Goal: Task Accomplishment & Management: Use online tool/utility

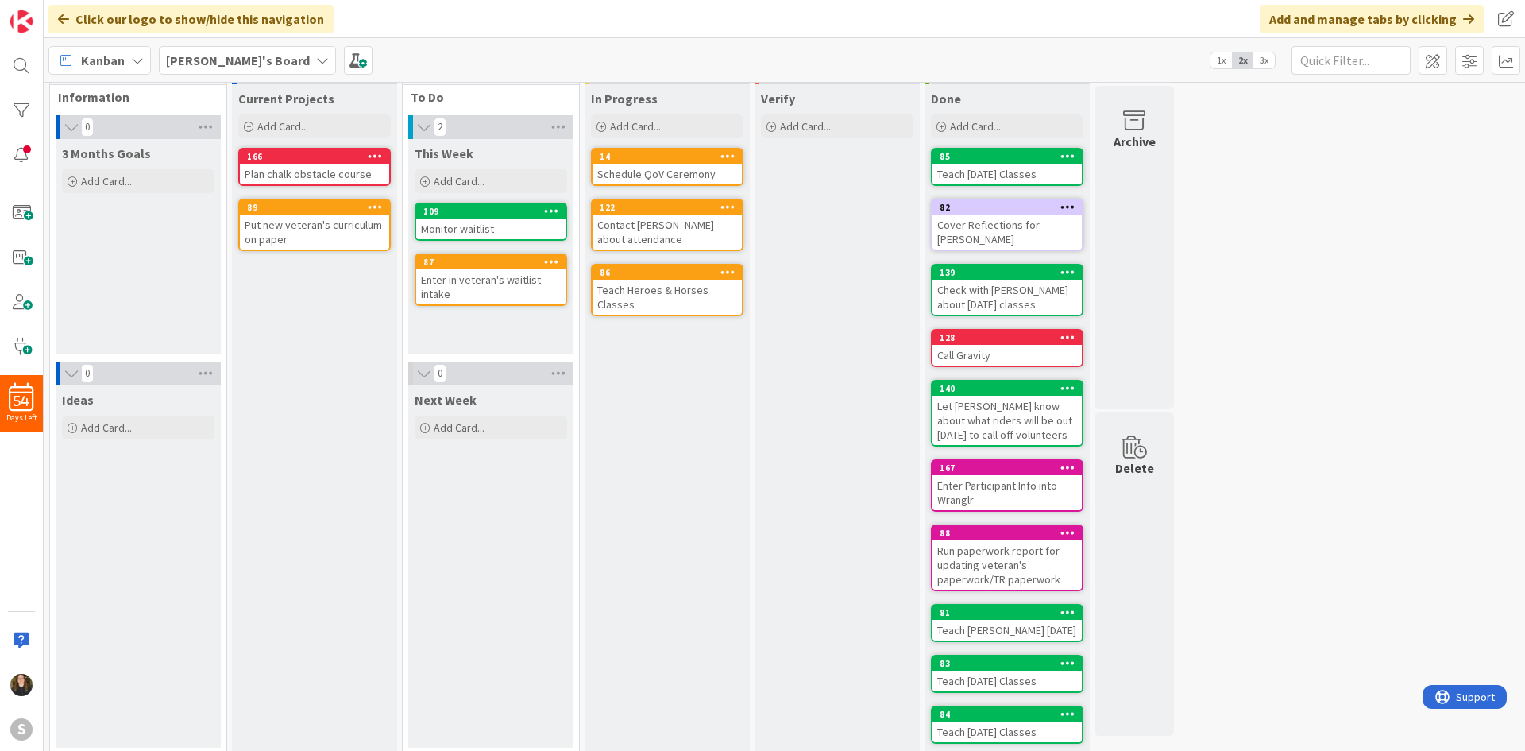
scroll to position [39, 0]
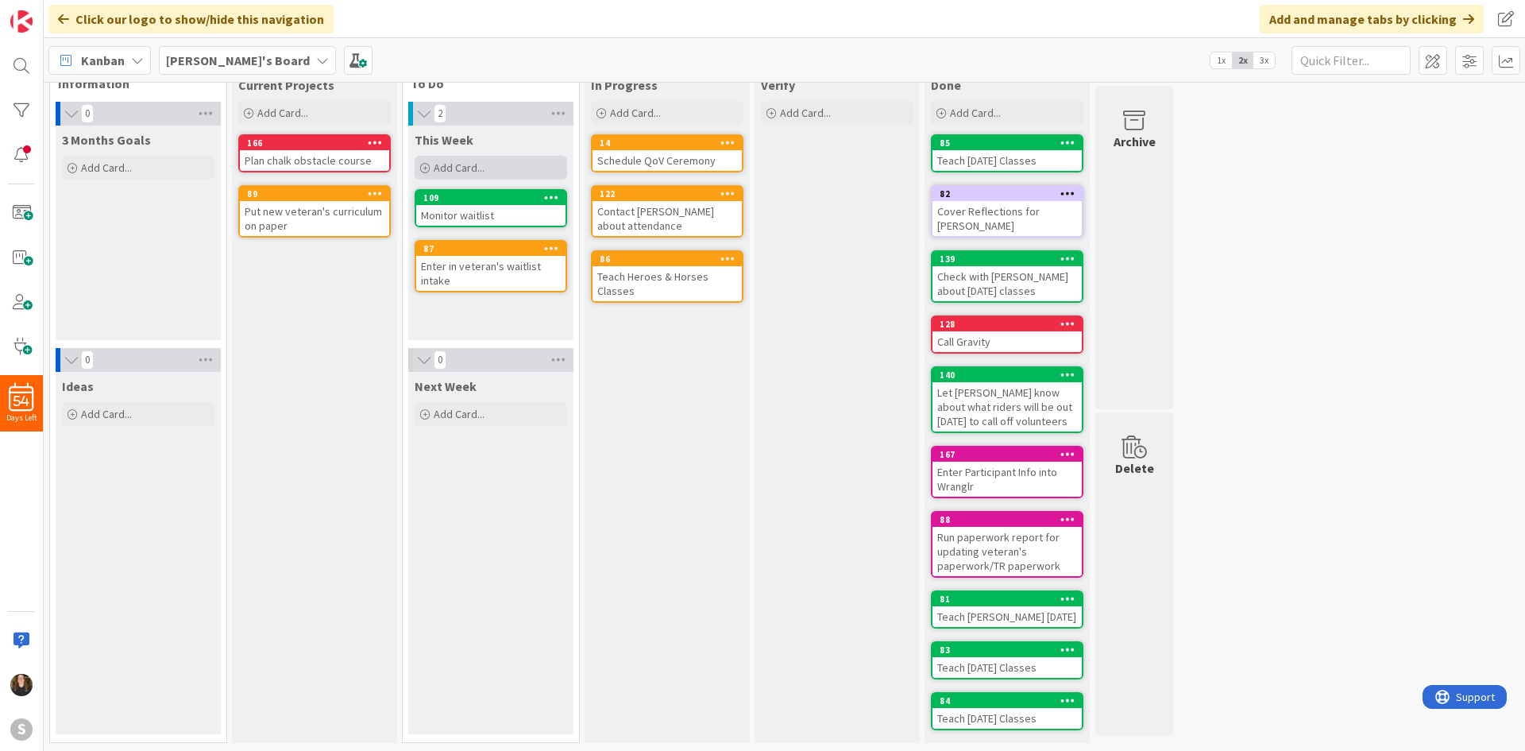
click at [537, 174] on div "Add Card..." at bounding box center [491, 168] width 152 height 24
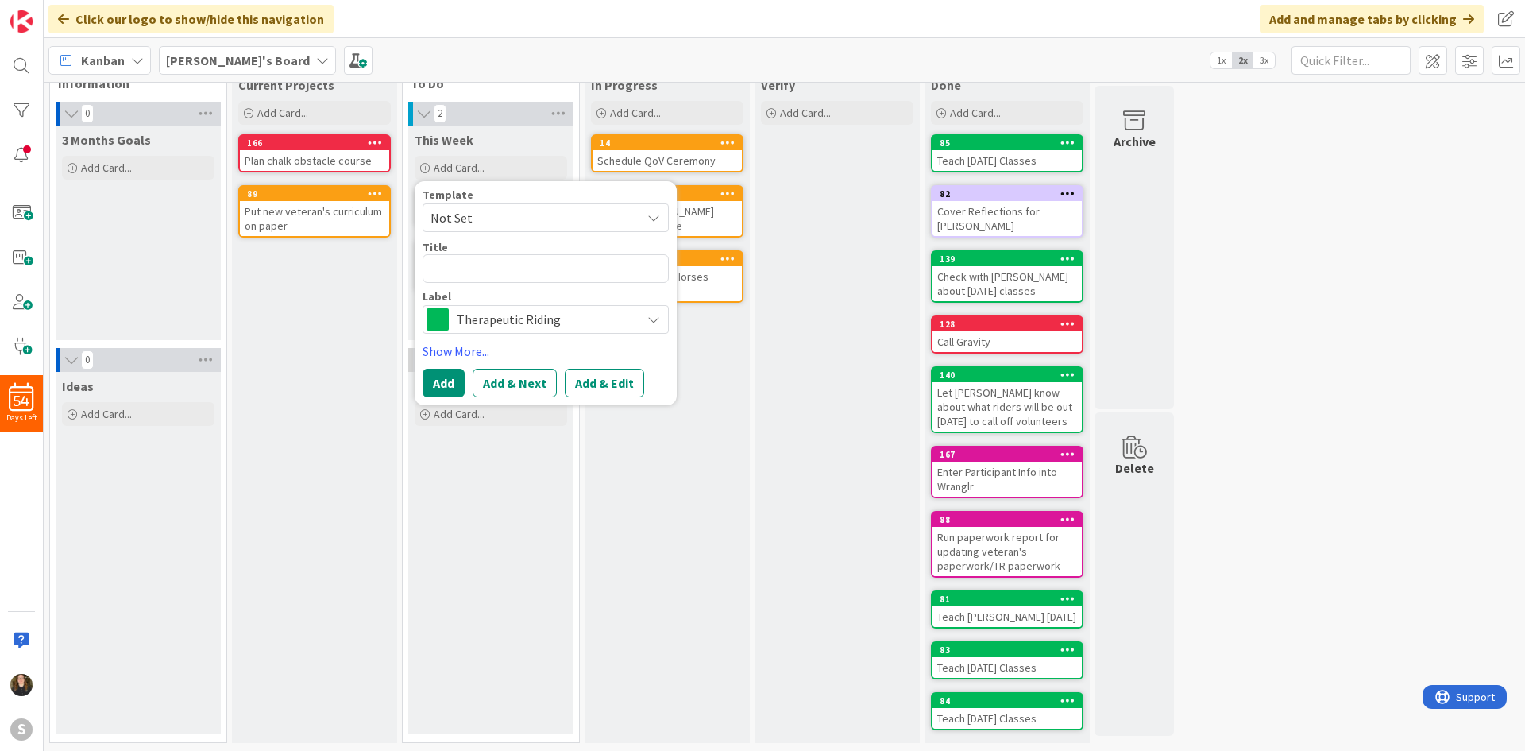
type textarea "x"
type textarea "F"
type textarea "x"
type textarea "Fi"
type textarea "x"
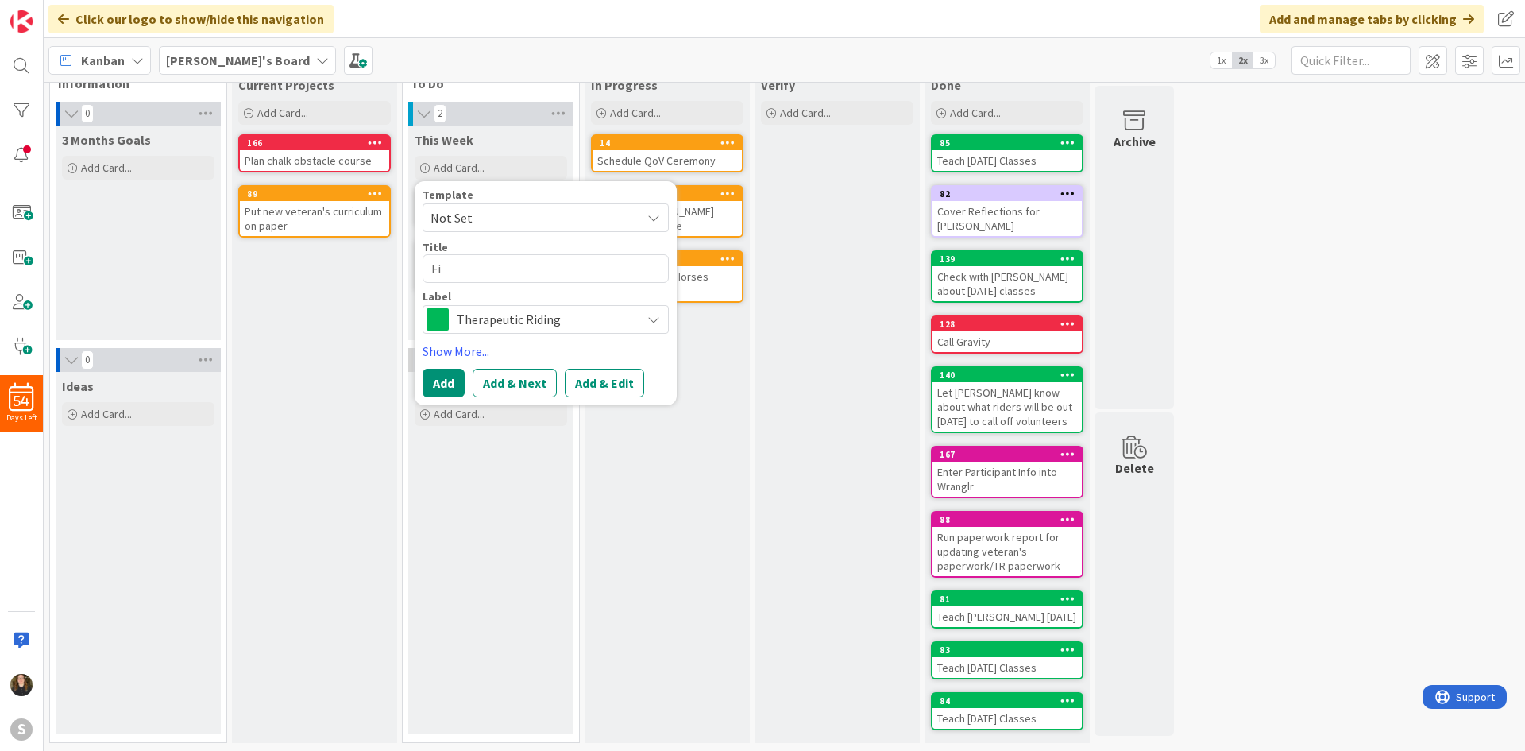
type textarea "Fin"
type textarea "x"
type textarea "Find"
type textarea "x"
type textarea "Find"
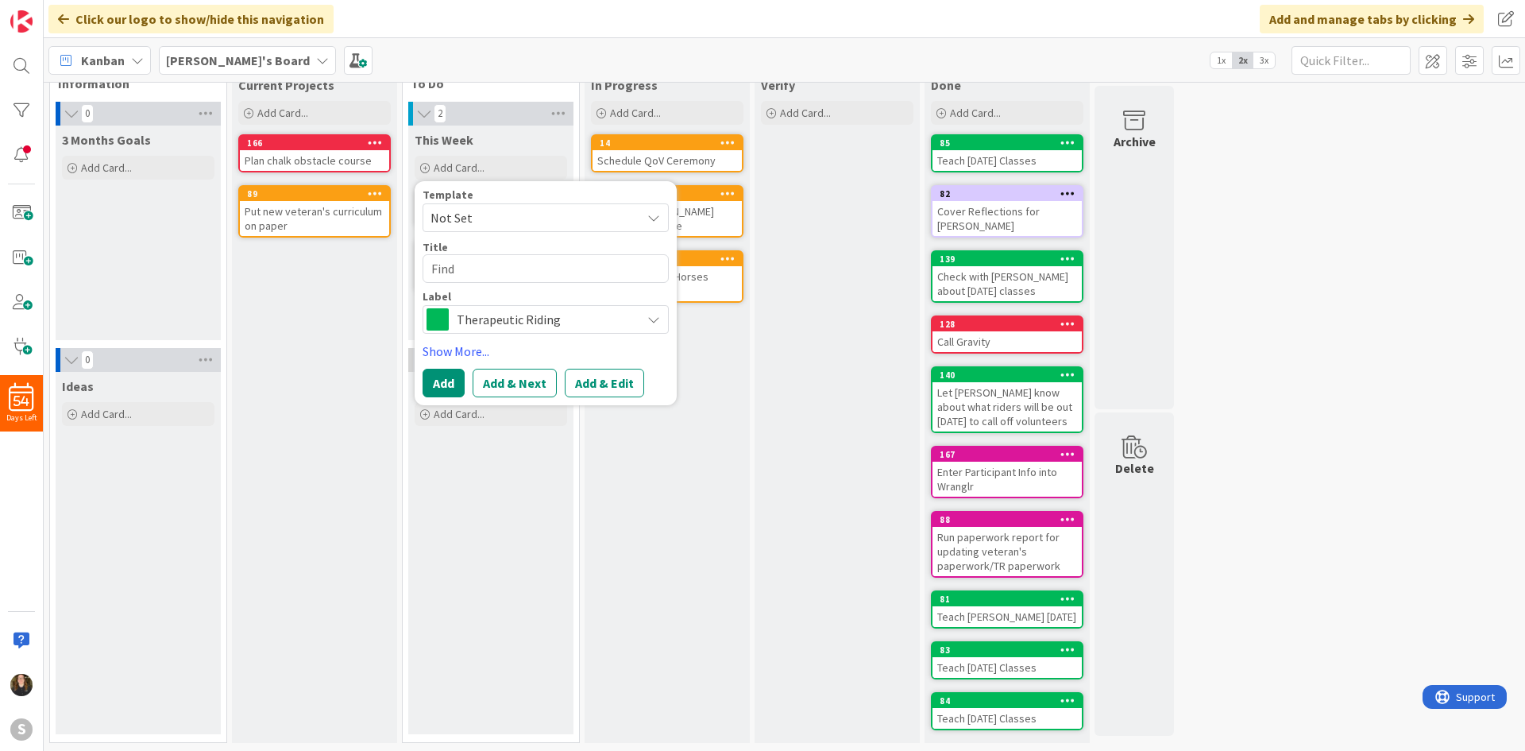
type textarea "x"
type textarea "Find s"
type textarea "x"
type textarea "Find su"
type textarea "x"
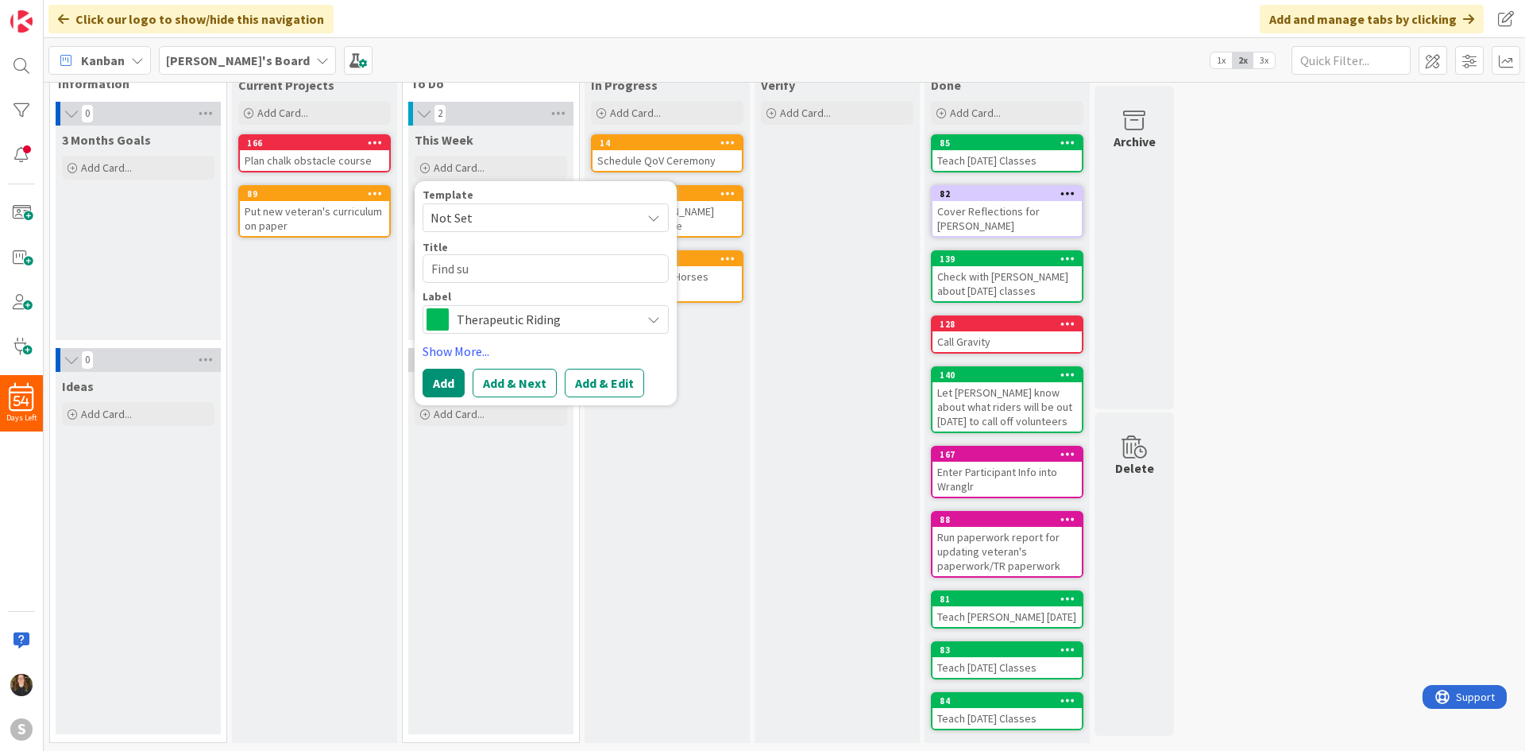
type textarea "Find sub"
type textarea "x"
type textarea "Find subs"
type textarea "x"
type textarea "Find subs"
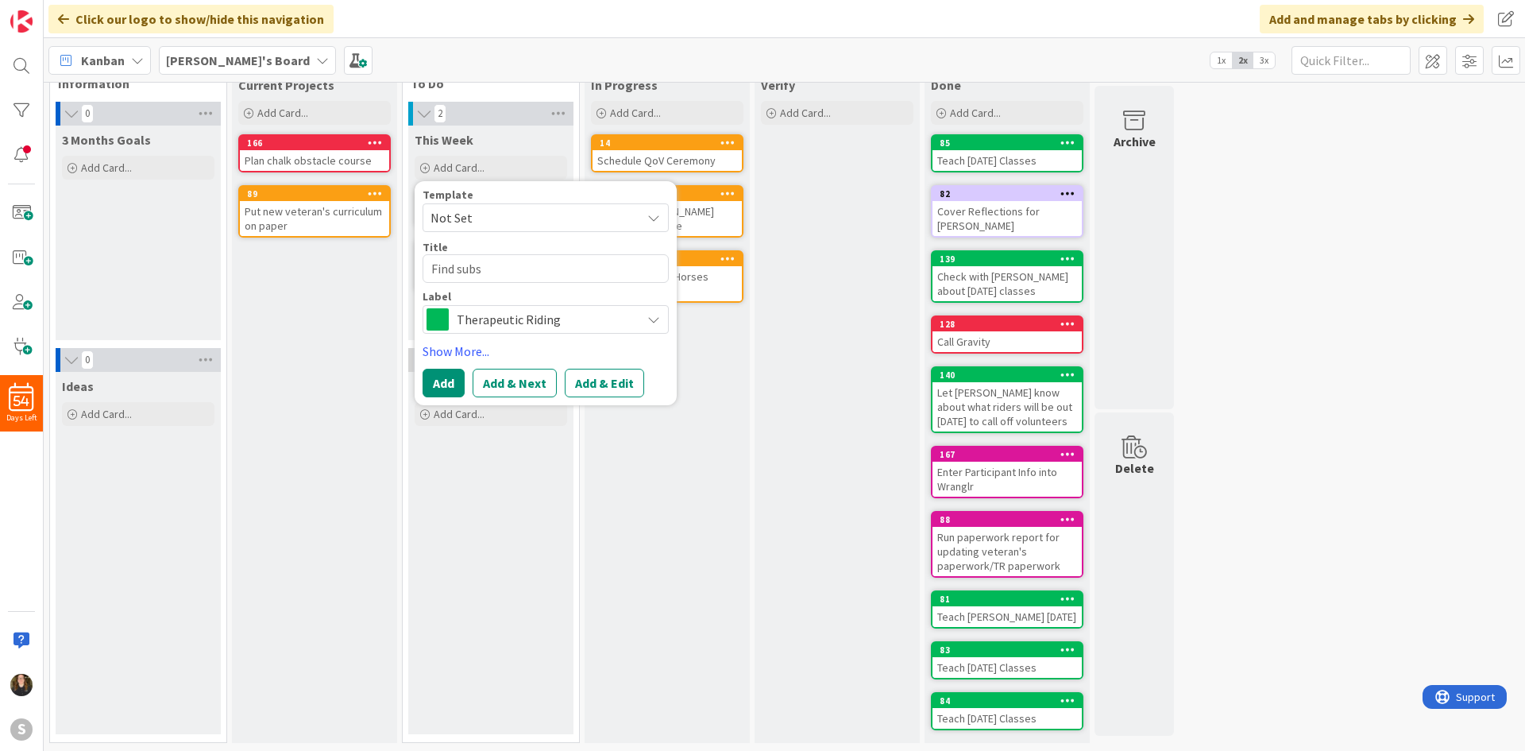
type textarea "x"
type textarea "Find subs f"
type textarea "x"
type textarea "Find subs fo"
type textarea "x"
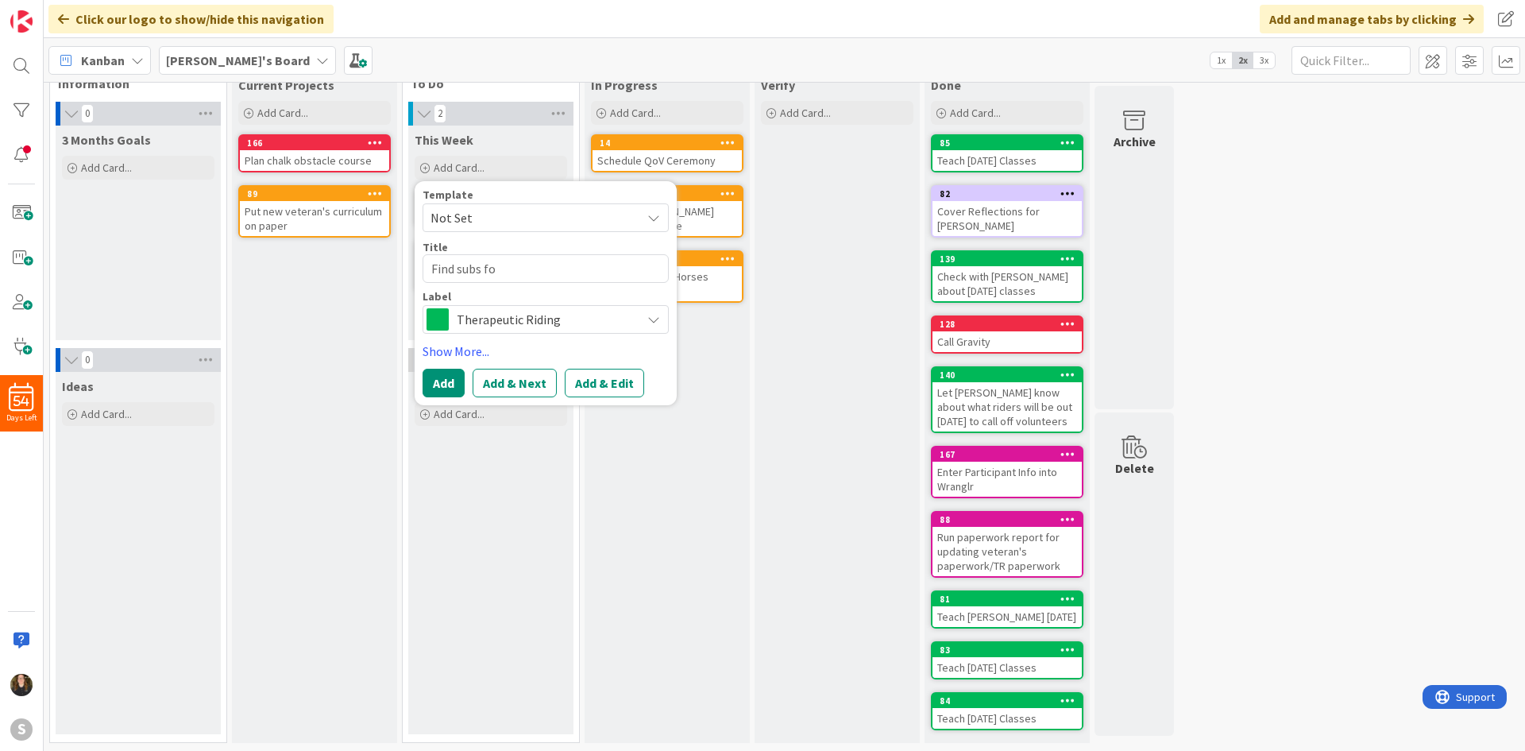
type textarea "Find subs for"
type textarea "x"
type textarea "Find subs for"
type textarea "x"
type textarea "Find subs for A"
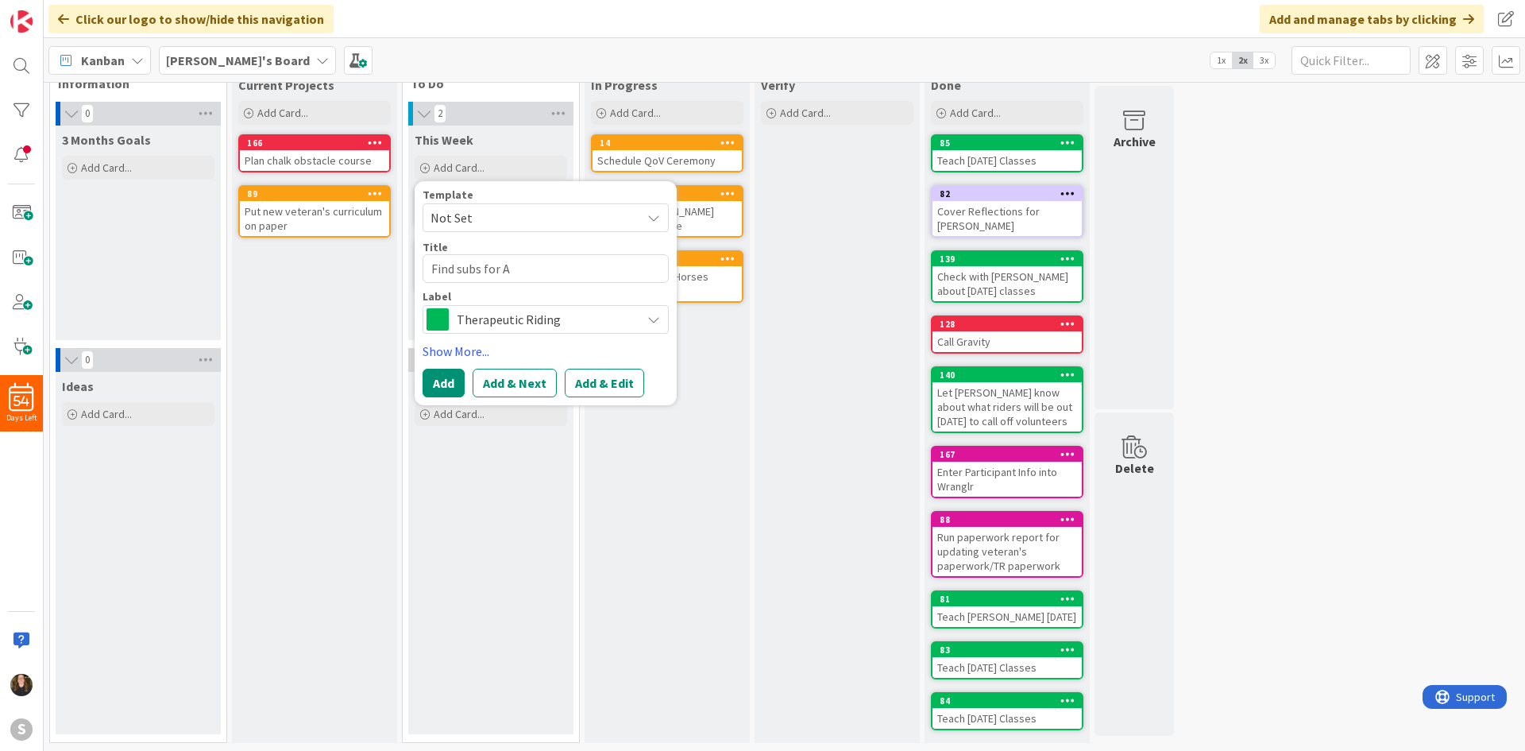
type textarea "x"
type textarea "Find subs for Au"
type textarea "x"
type textarea "Find subs for Aur"
type textarea "x"
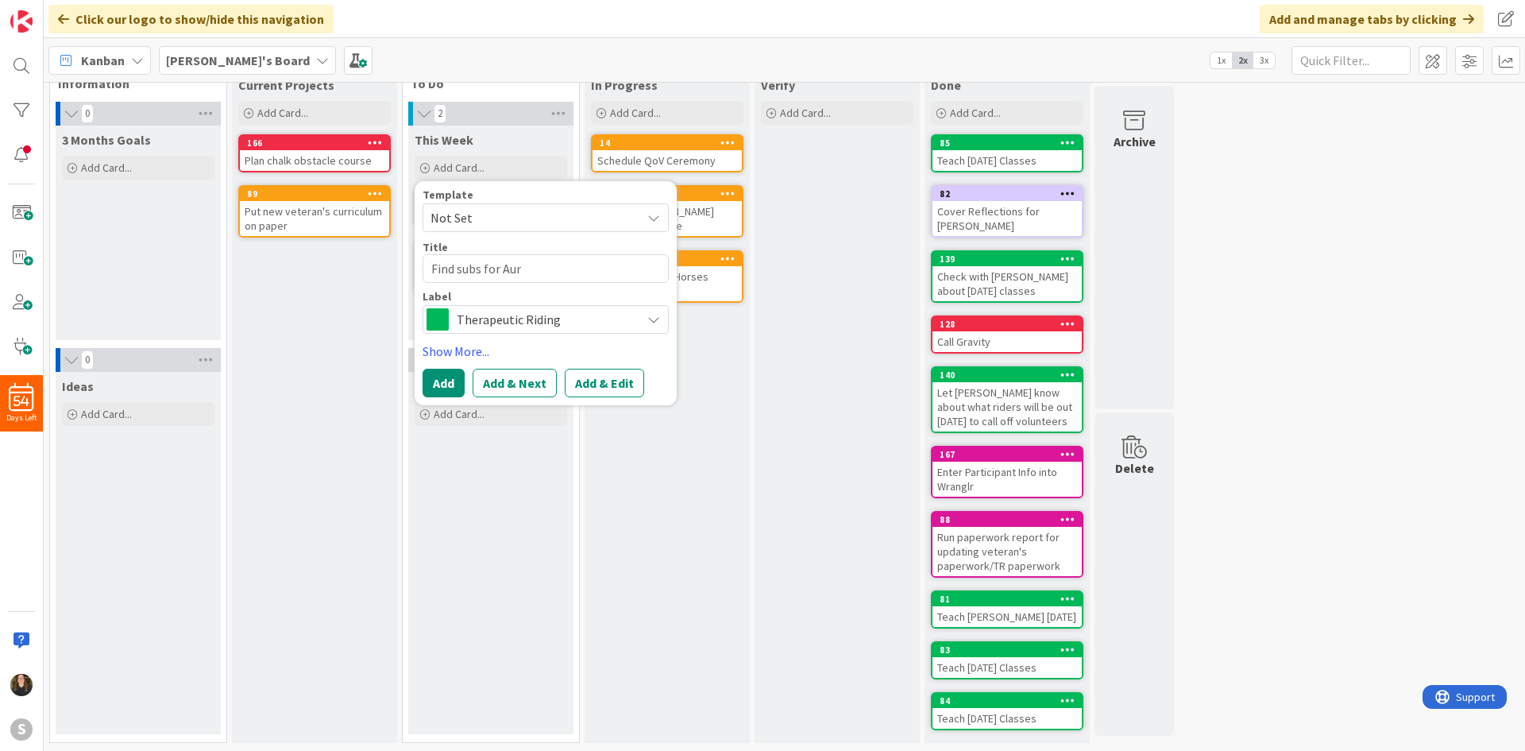
type textarea "Find subs for Auri"
type textarea "x"
type textarea "Find subs for Auri"
type textarea "x"
type textarea "Find subs for Auri n"
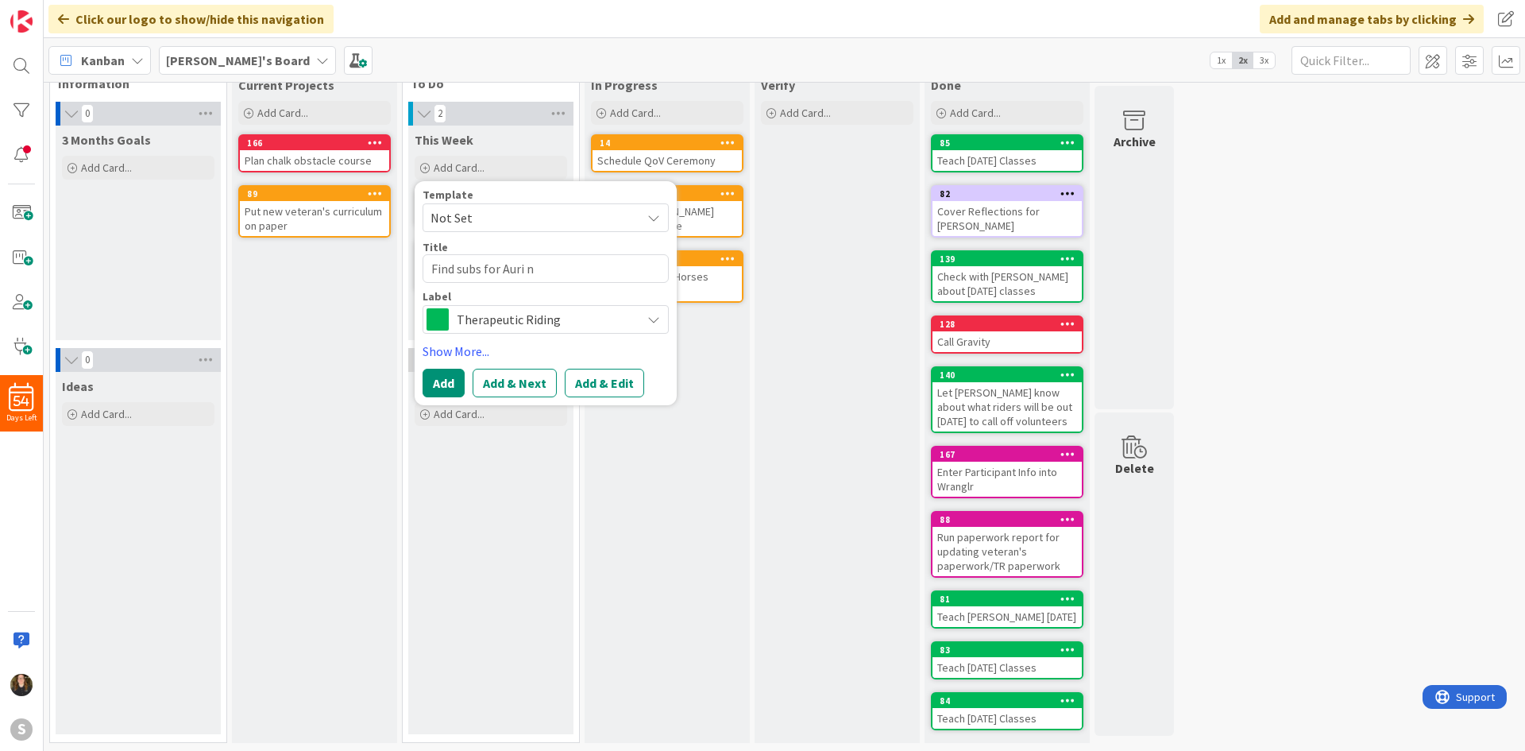
type textarea "x"
type textarea "Find subs for Auri"
type textarea "x"
type textarea "Find subs for Auri a"
type textarea "x"
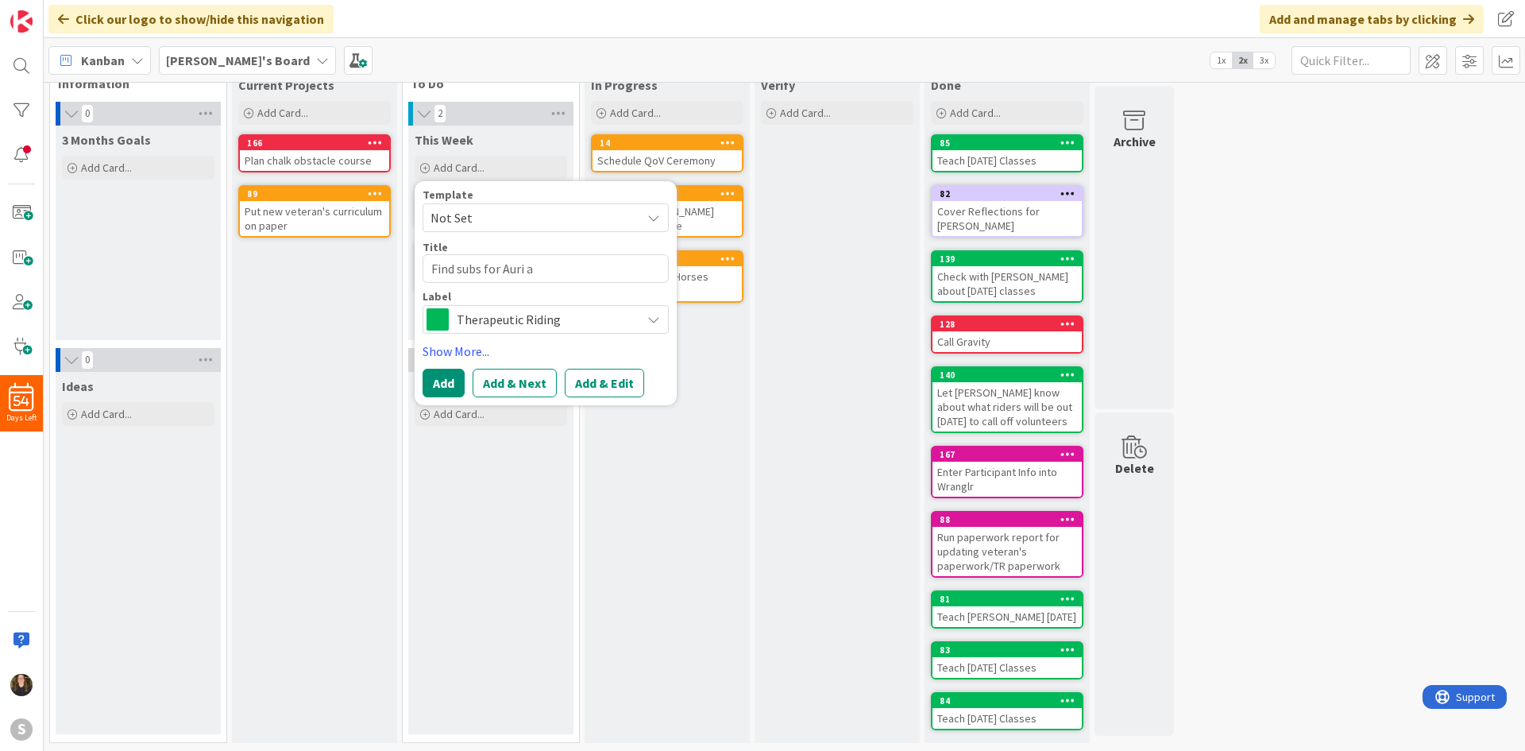
type textarea "Find subs for Auri an"
type textarea "x"
type textarea "Find subs for Auri and"
type textarea "x"
type textarea "Find subs for Auri and"
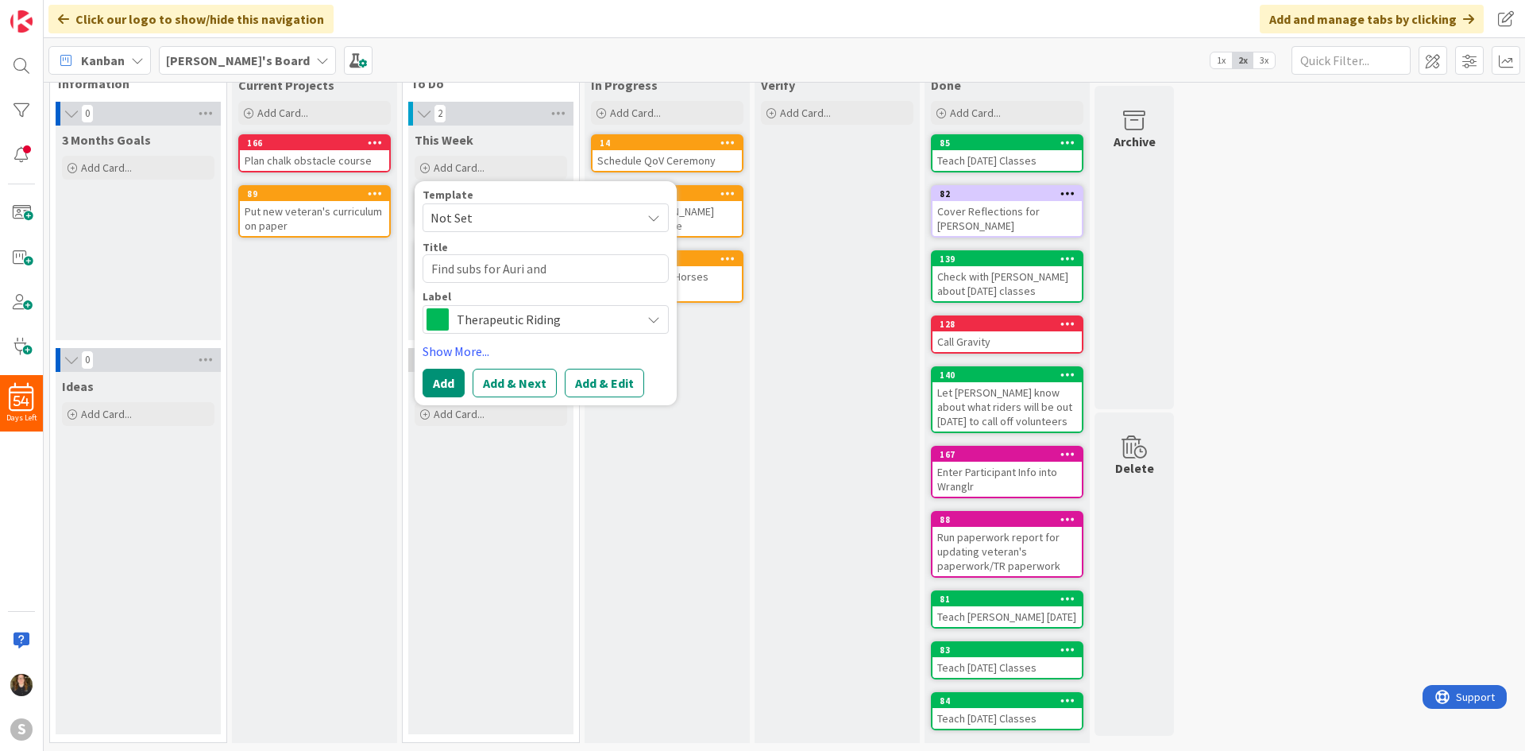
type textarea "x"
type textarea "Find subs for Auri and C"
type textarea "x"
type textarea "Find subs for Auri and CO"
type textarea "x"
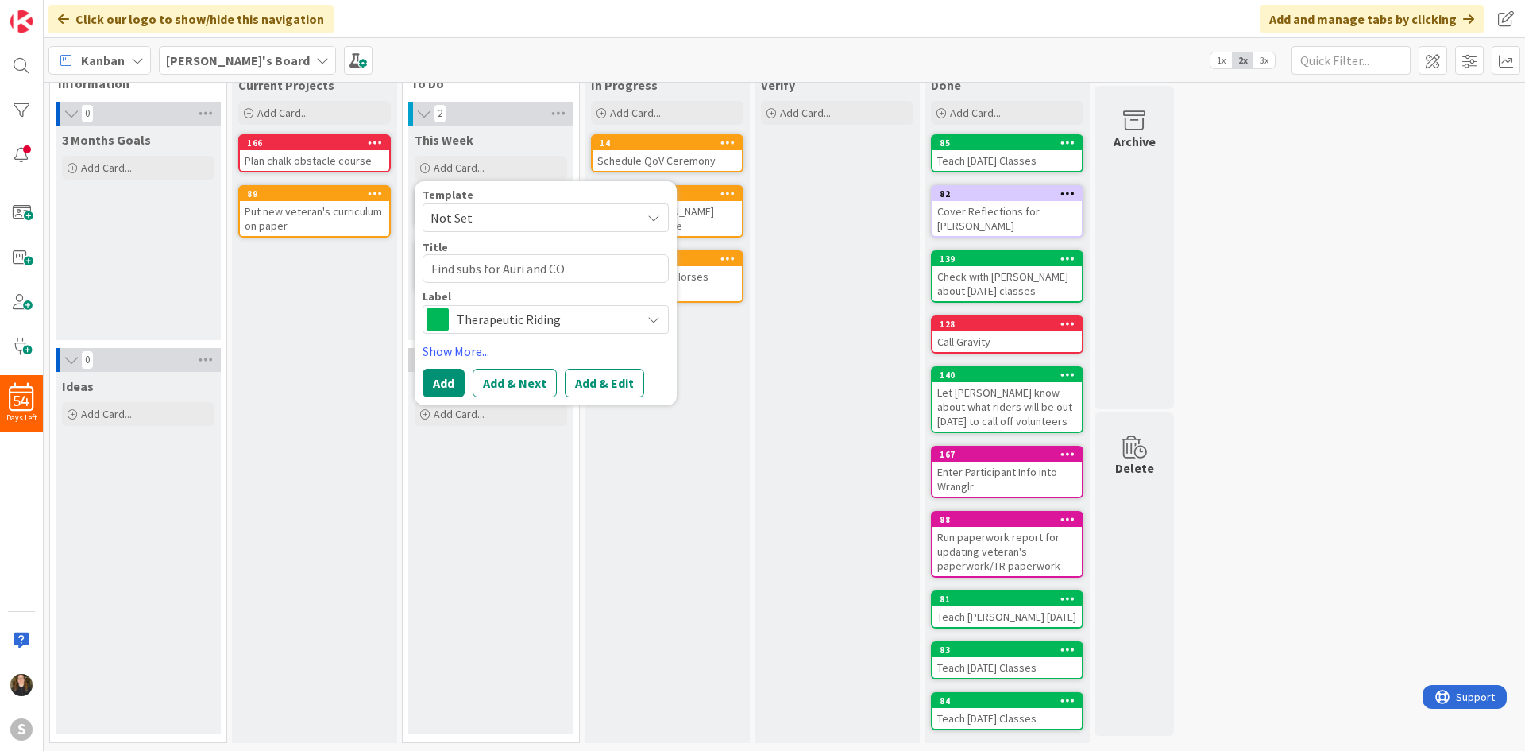
type textarea "Find subs for Auri and COl"
type textarea "x"
type textarea "Find subs for Auri and [PERSON_NAME]"
type textarea "x"
type textarea "Find subs for Auri and COl"
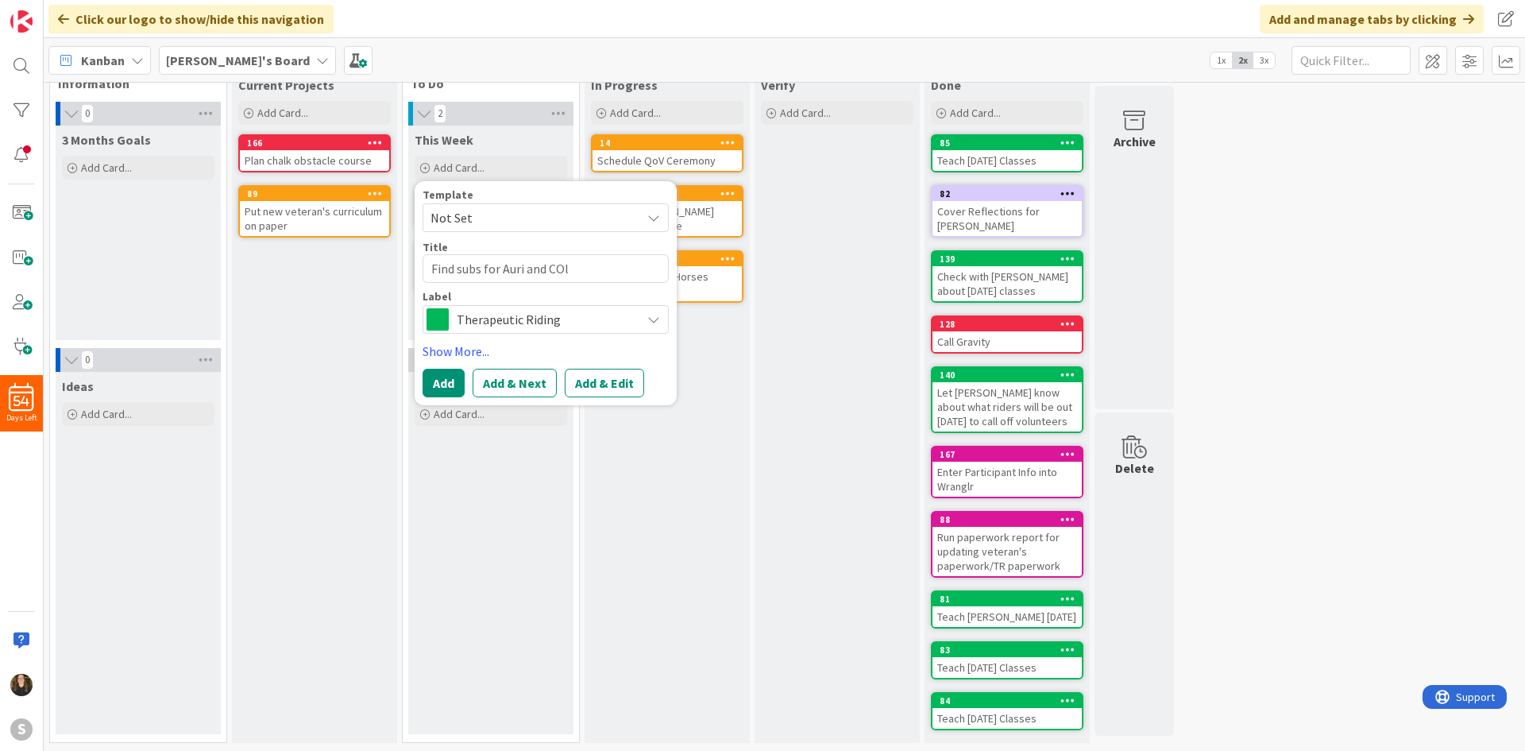
type textarea "x"
type textarea "Find subs for Auri and CO"
type textarea "x"
type textarea "Find subs for Auri and C"
type textarea "x"
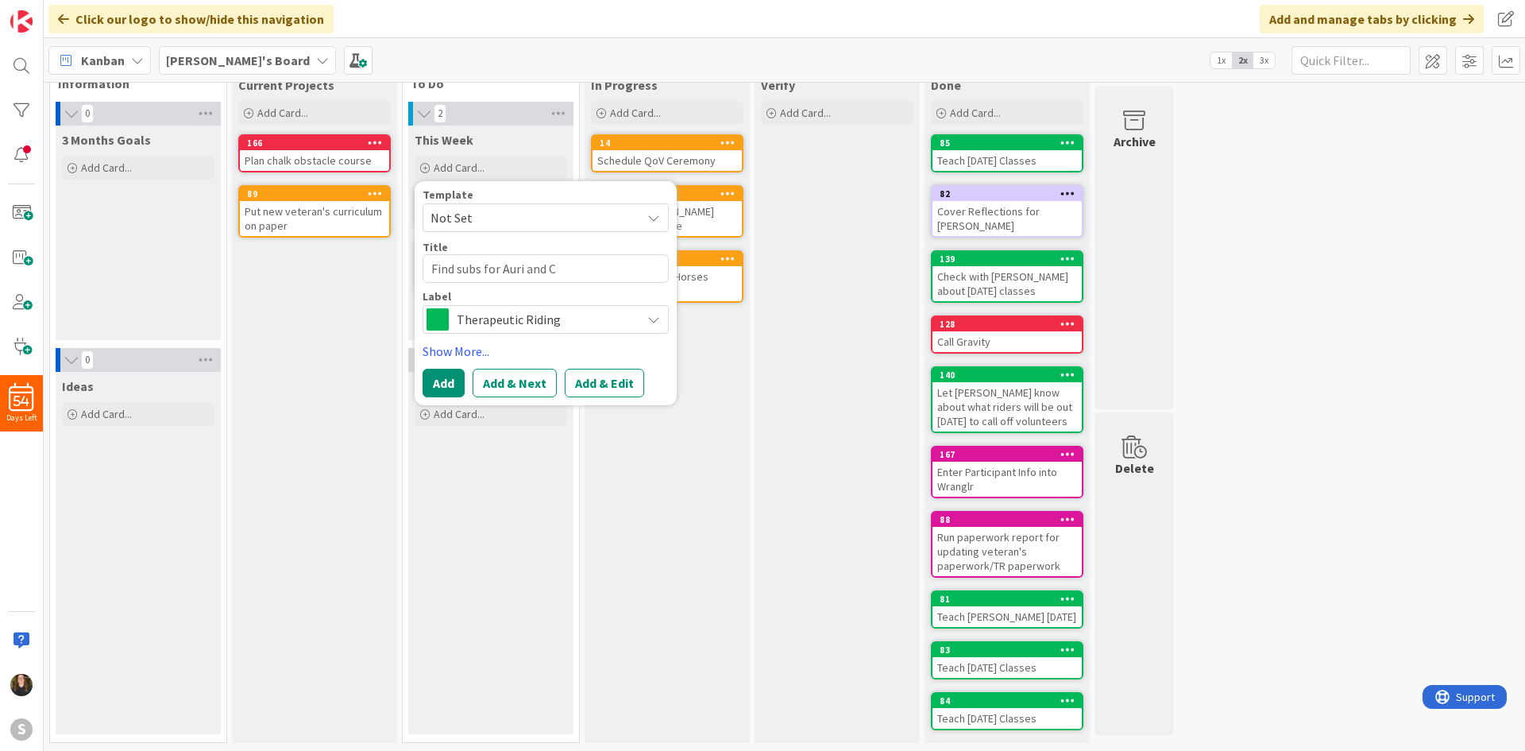
type textarea "Find subs for Auri and Co"
type textarea "x"
type textarea "Find subs for Auri and [PERSON_NAME]"
type textarea "x"
type textarea "Find subs for Auri and [PERSON_NAME]"
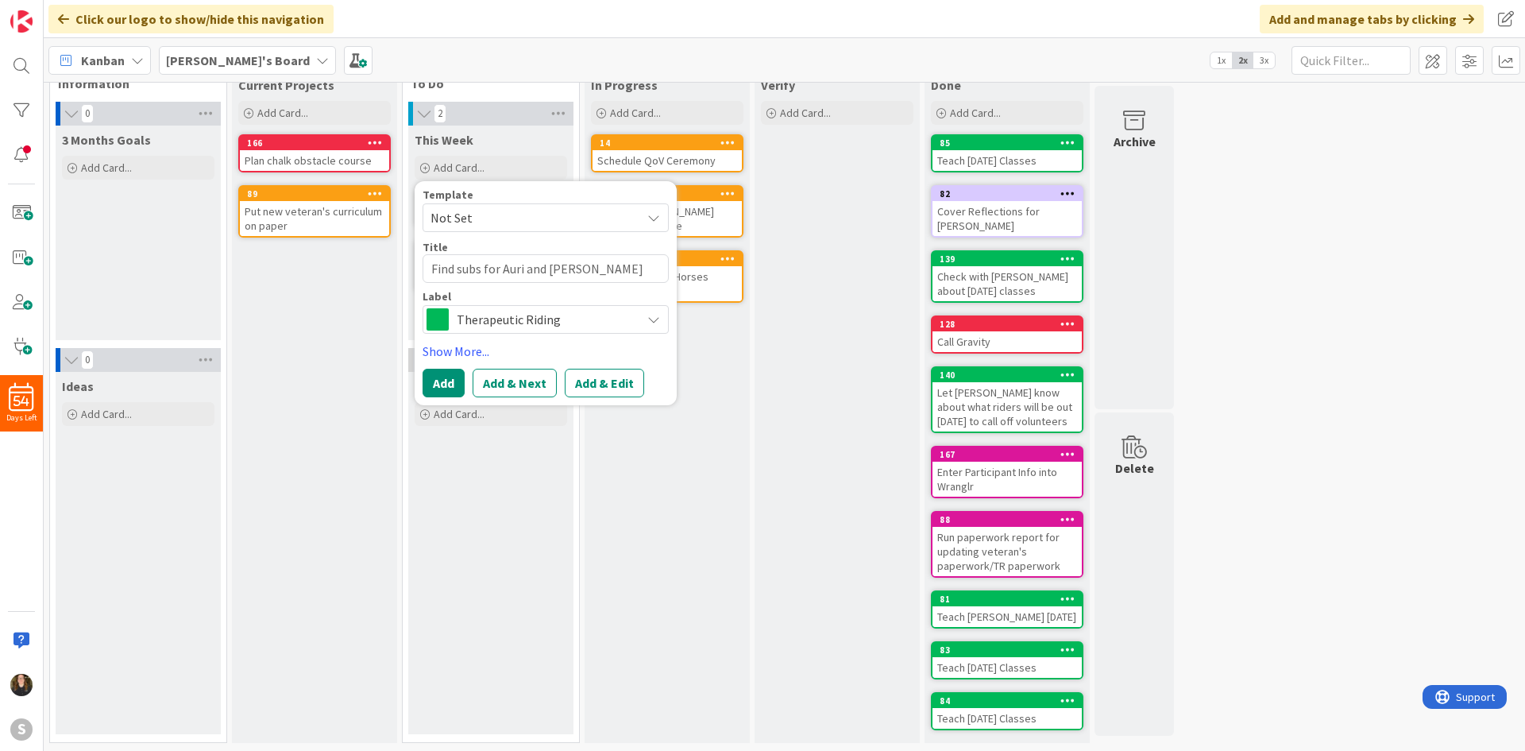
click at [422, 391] on div "Template Not Set Title 27 / 128 Find subs for Auri and [PERSON_NAME] Label Ther…" at bounding box center [546, 293] width 262 height 224
click at [433, 388] on button "Add" at bounding box center [444, 383] width 42 height 29
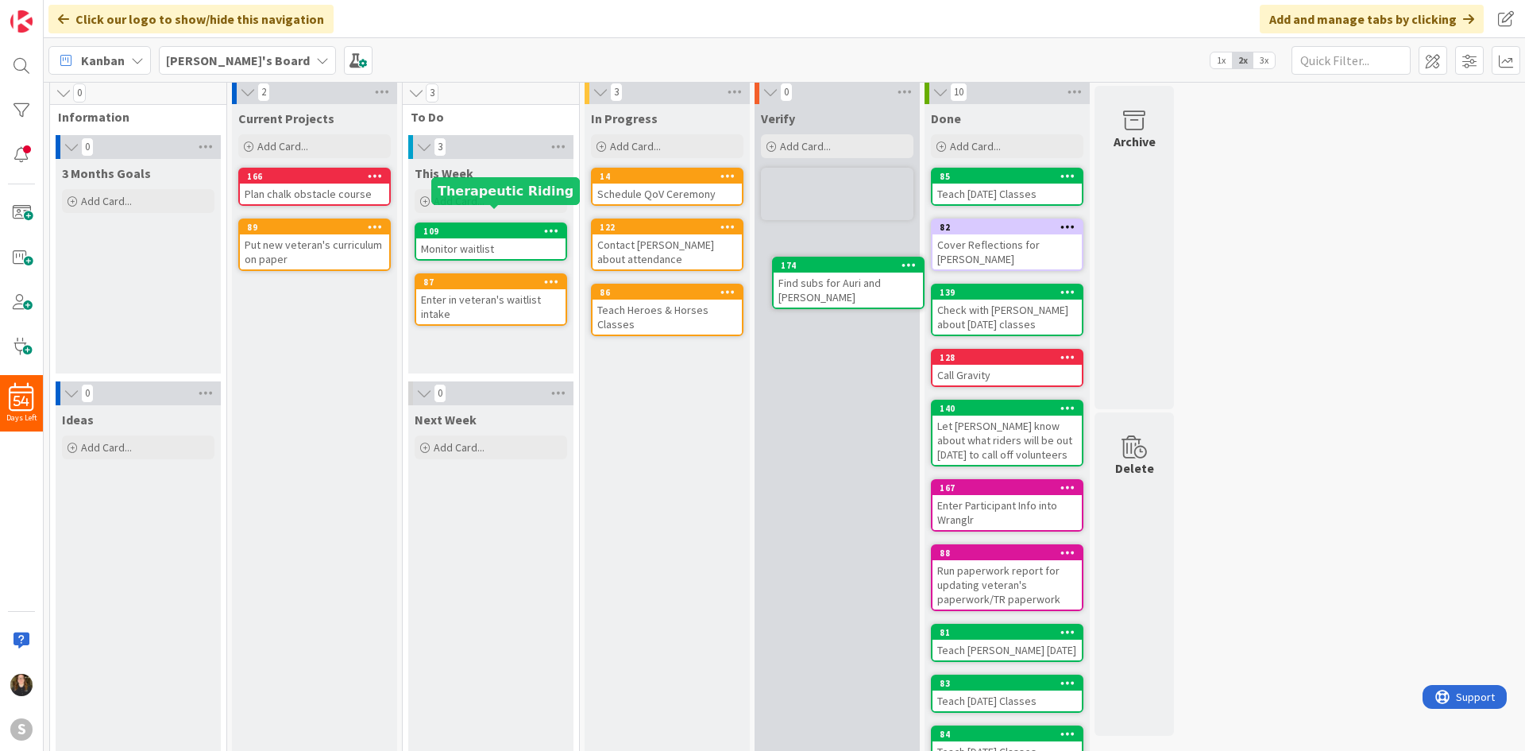
scroll to position [0, 0]
